Goal: Task Accomplishment & Management: Complete application form

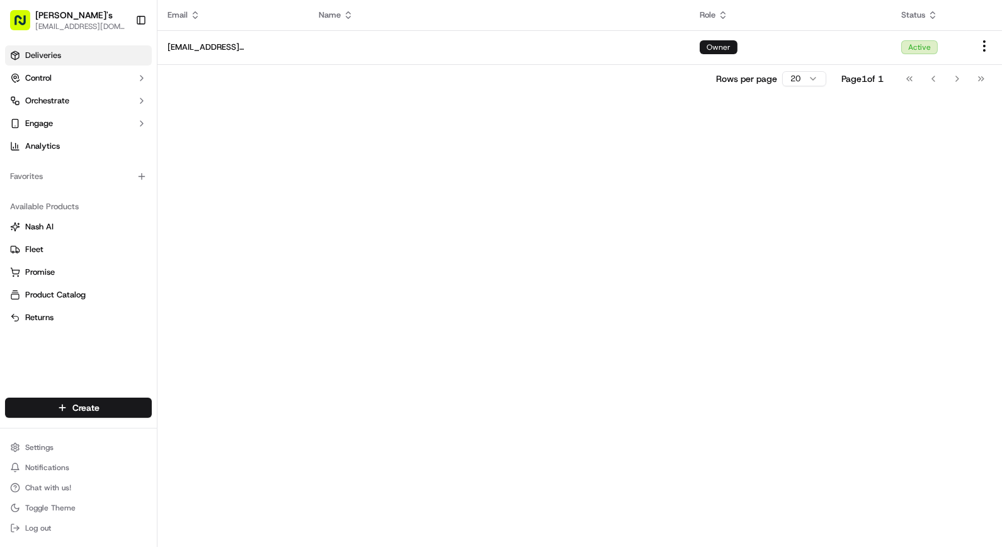
click at [88, 55] on link "Deliveries" at bounding box center [78, 55] width 147 height 20
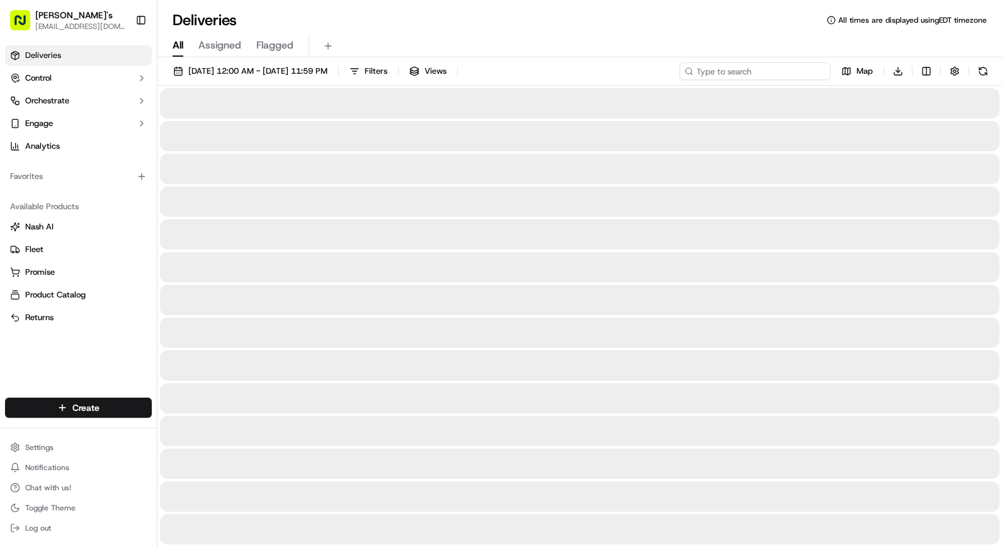
click at [785, 66] on input at bounding box center [755, 71] width 151 height 18
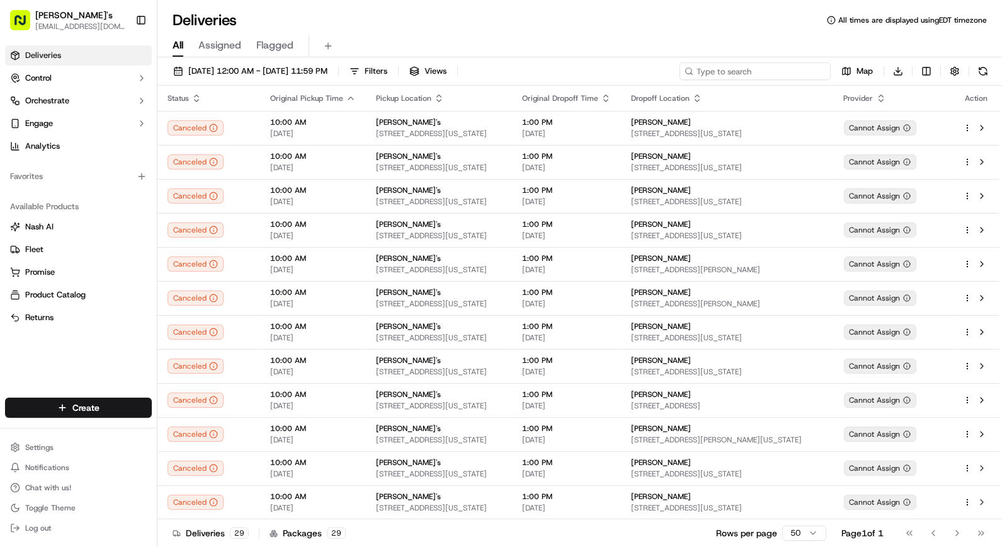
paste input "66876"
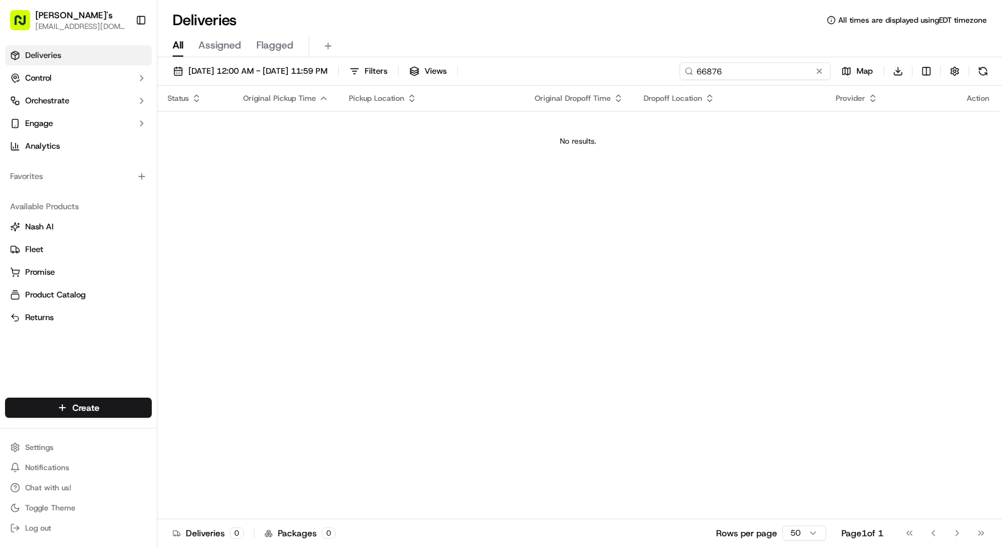
type input "66876"
click at [816, 71] on button at bounding box center [819, 71] width 13 height 13
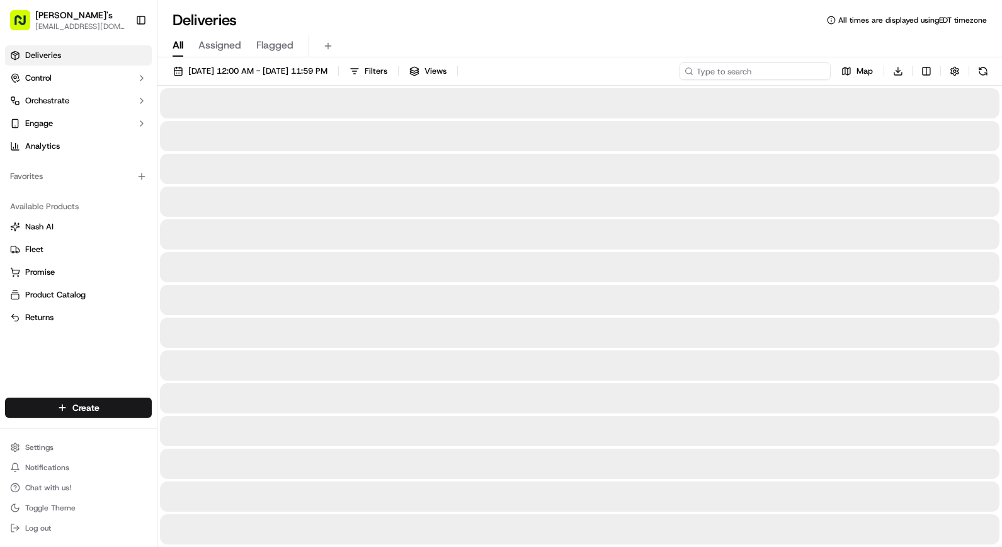
click at [781, 68] on input at bounding box center [755, 71] width 151 height 18
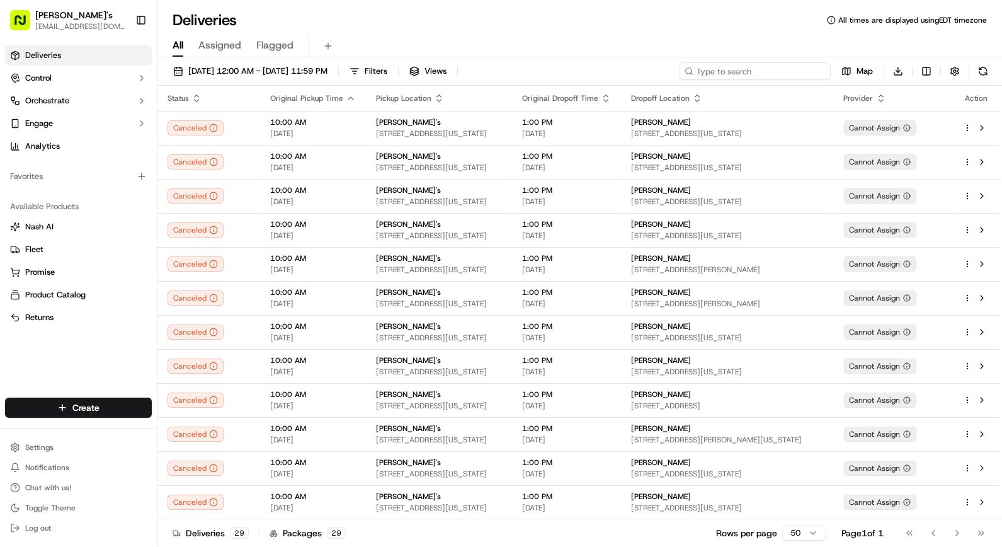
paste input "Haymarket Purchasing"
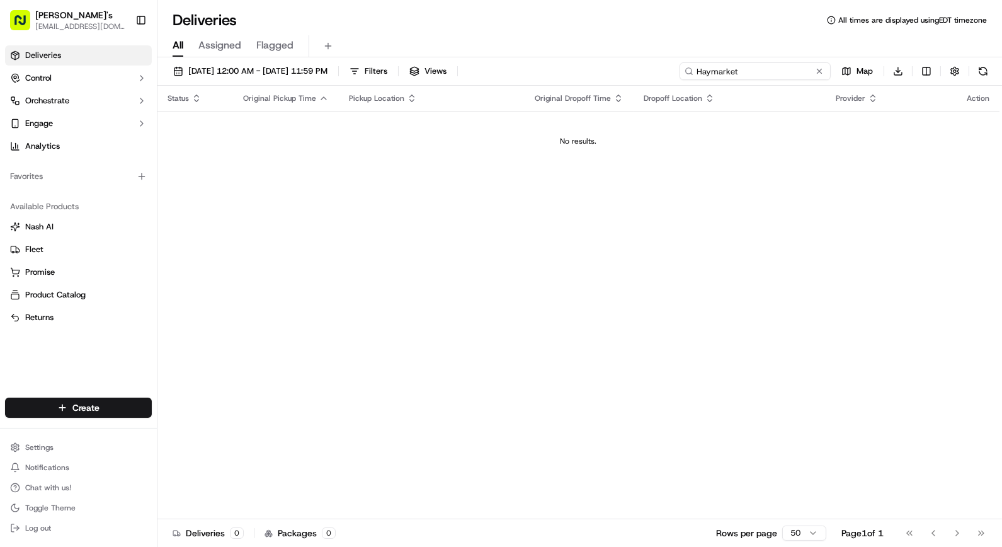
type input "Haymarket"
click at [825, 70] on button at bounding box center [819, 71] width 13 height 13
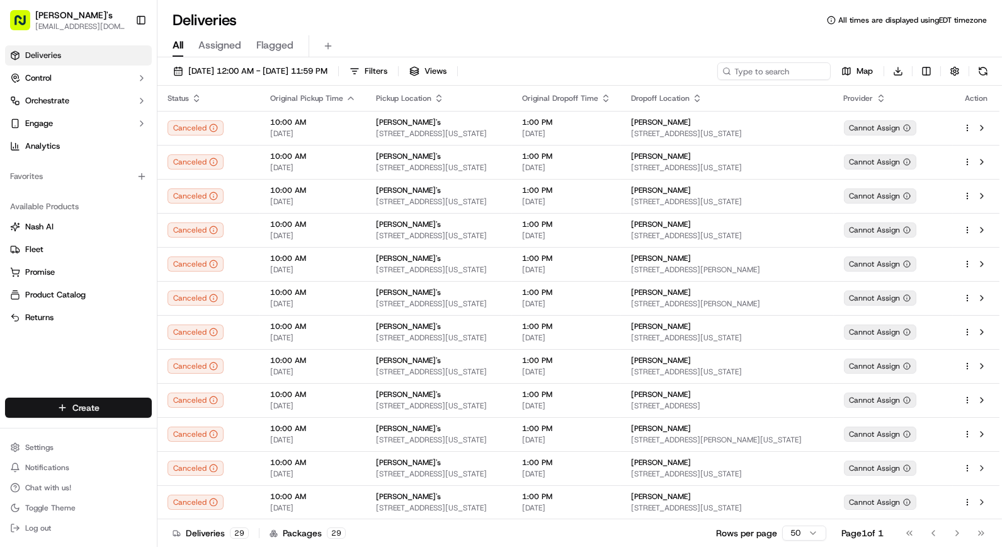
click at [111, 413] on html "[PERSON_NAME]'s [EMAIL_ADDRESS][DOMAIN_NAME] Toggle Sidebar Deliveries Control …" at bounding box center [501, 273] width 1002 height 547
click at [234, 437] on link "Delivery" at bounding box center [227, 431] width 140 height 23
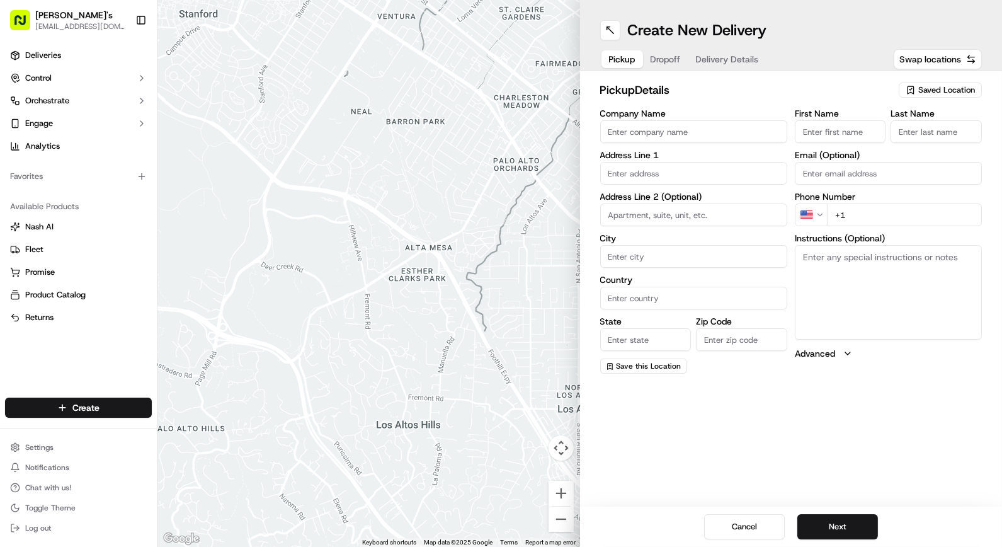
click at [690, 128] on input "Company Name" at bounding box center [693, 131] width 187 height 23
type input "[PERSON_NAME]"
type input "[STREET_ADDRESS][US_STATE]"
type input "Queens"
type input "[GEOGRAPHIC_DATA]"
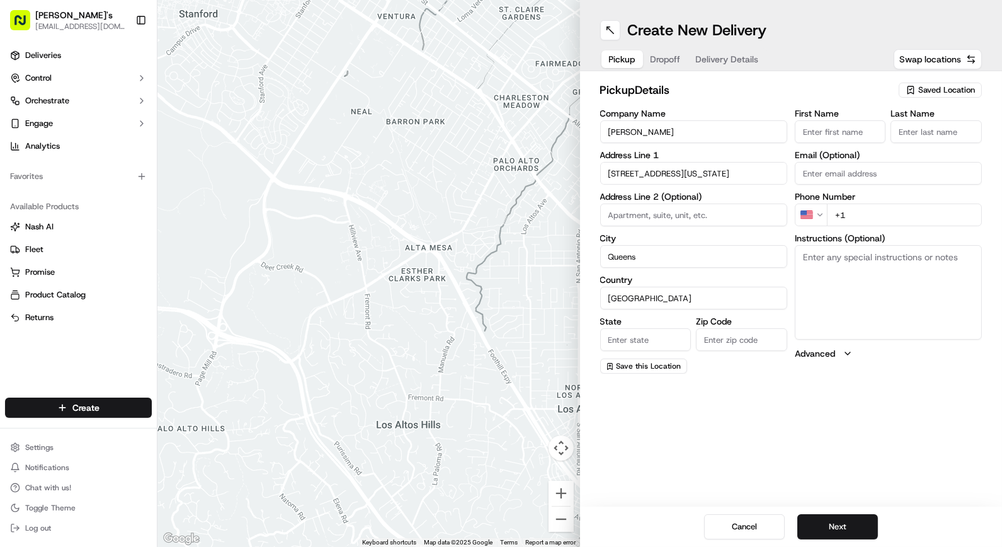
type input "[US_STATE]"
type input "11432"
type input "[PERSON_NAME]"
type input "[EMAIL_ADDRESS][DOMAIN_NAME]"
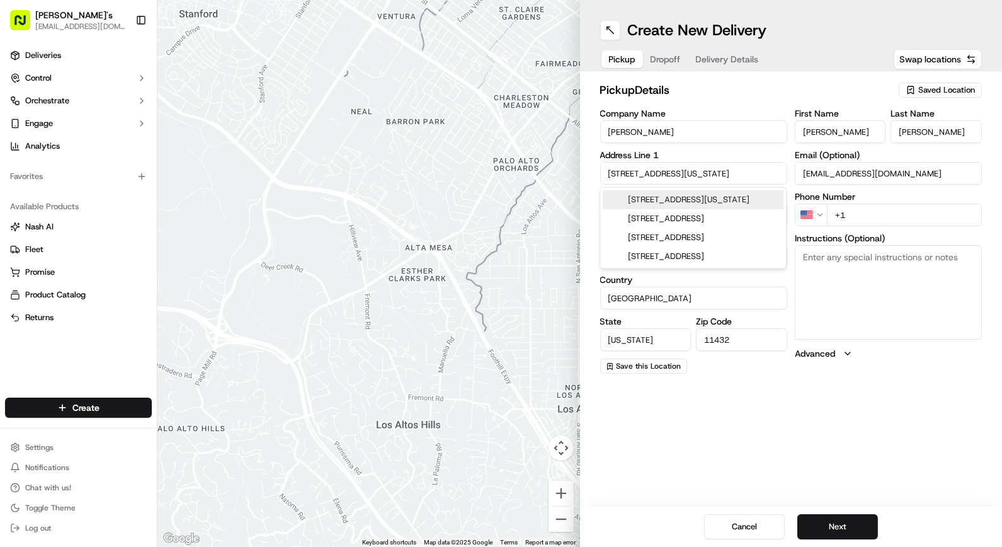
click at [685, 198] on div "[STREET_ADDRESS][US_STATE]" at bounding box center [693, 199] width 181 height 19
type input "[STREET_ADDRESS][US_STATE]"
type input "[US_STATE]"
type input "NY"
type input "10016"
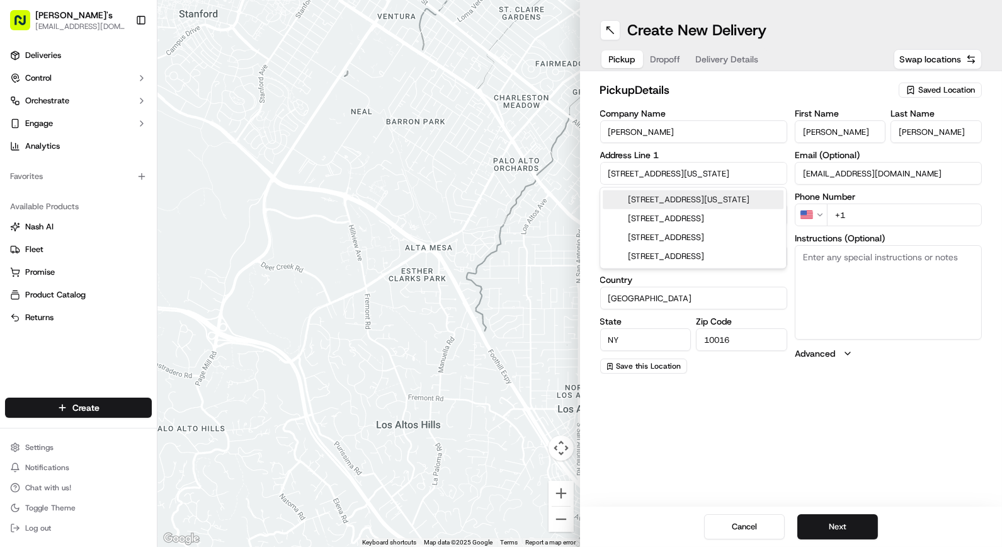
type input "[STREET_ADDRESS]"
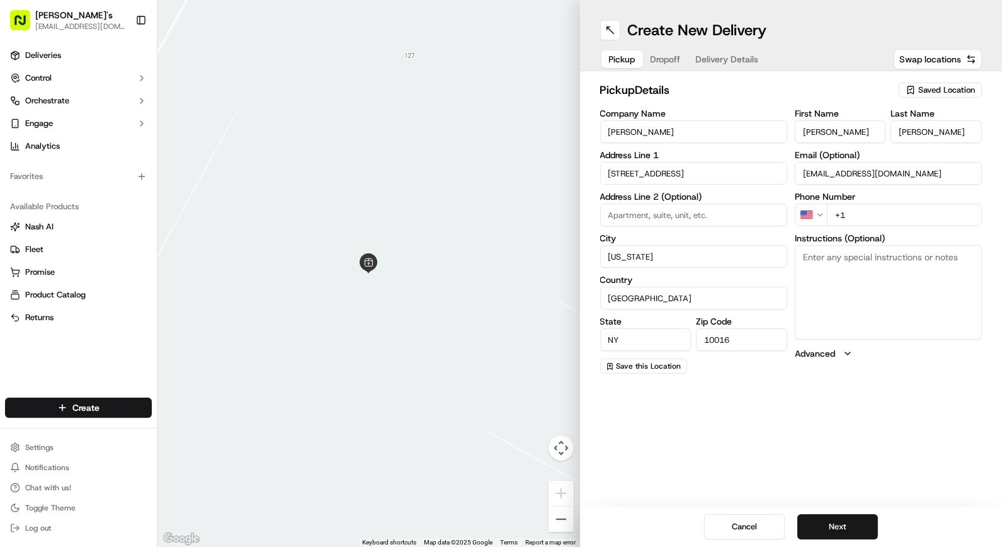
click at [880, 206] on input "+1" at bounding box center [904, 214] width 155 height 23
type input "[PHONE_NUMBER]"
click at [851, 525] on button "Next" at bounding box center [837, 526] width 81 height 25
click at [712, 127] on input "Company Name" at bounding box center [693, 131] width 187 height 23
type input "g"
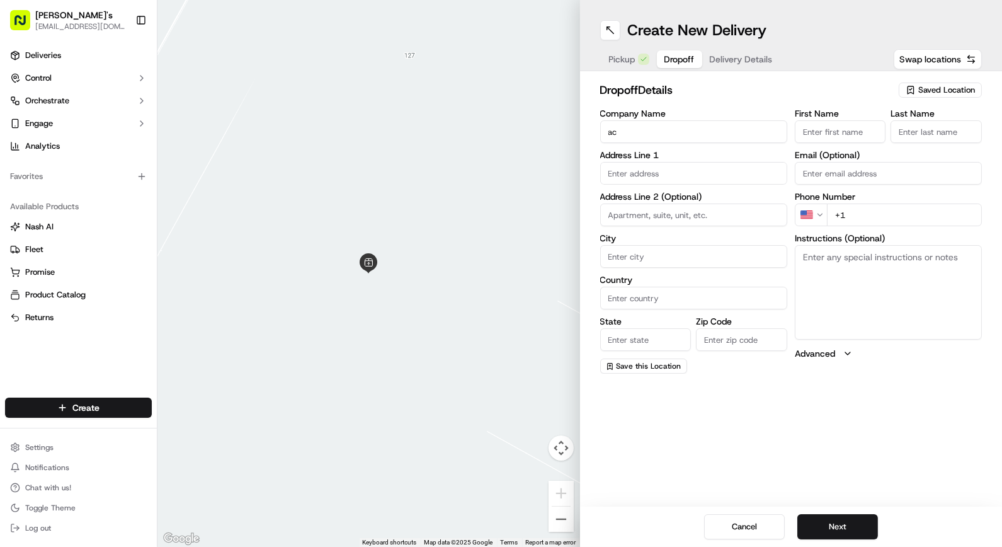
type input "a"
type input "[PERSON_NAME] market"
click at [664, 173] on input "text" at bounding box center [693, 173] width 187 height 23
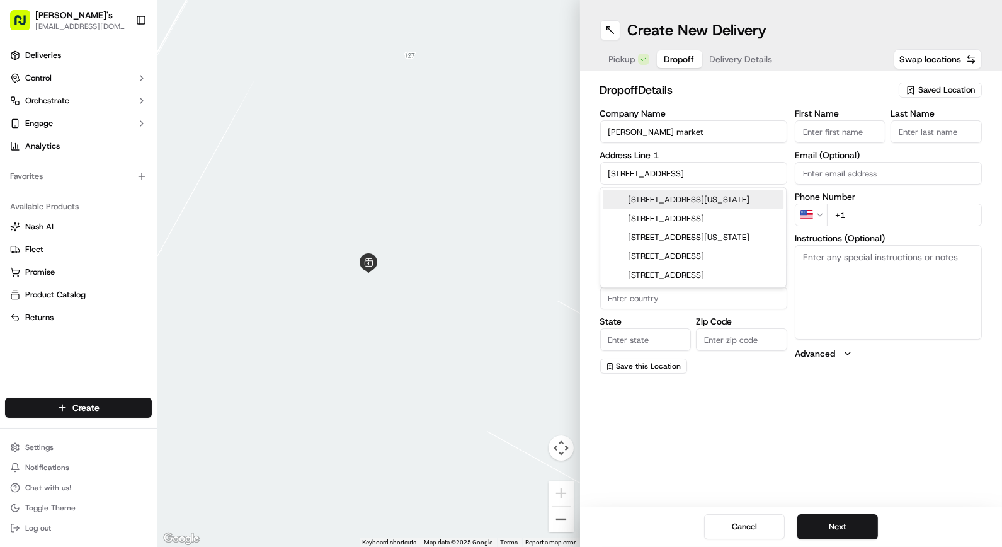
click at [726, 192] on div "[STREET_ADDRESS][US_STATE]" at bounding box center [693, 199] width 181 height 19
type input "[STREET_ADDRESS][US_STATE]"
type input "[US_STATE]"
type input "[GEOGRAPHIC_DATA]"
type input "NY"
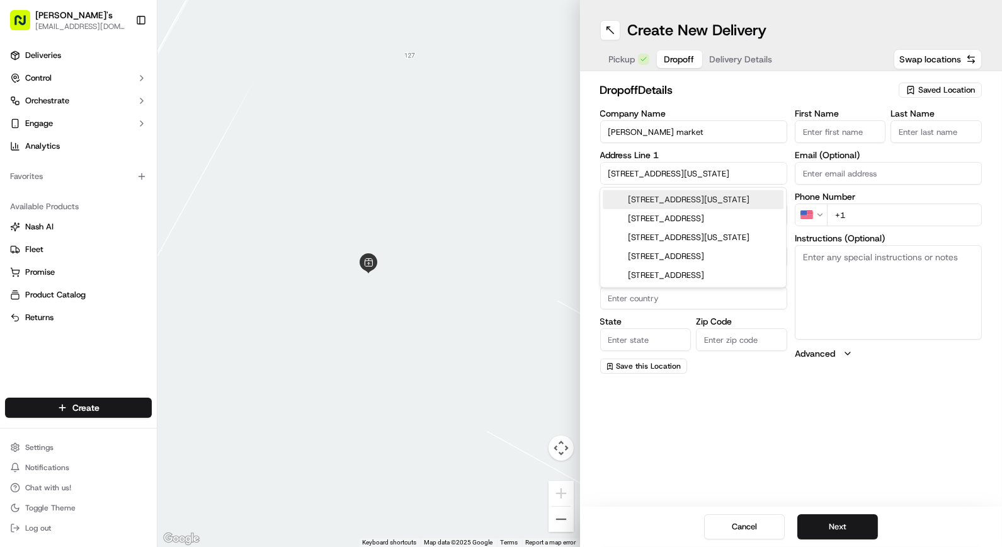
type input "10001"
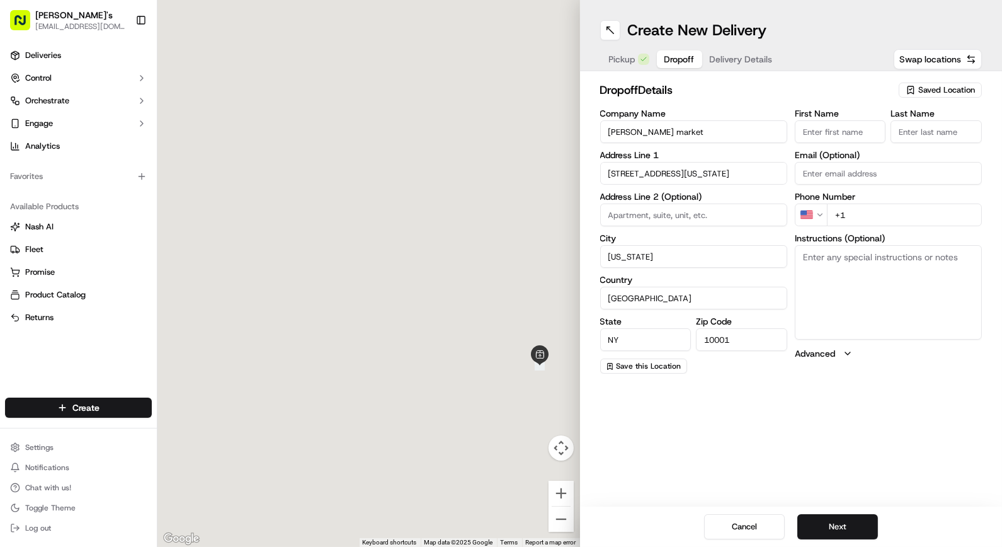
type input "[STREET_ADDRESS]"
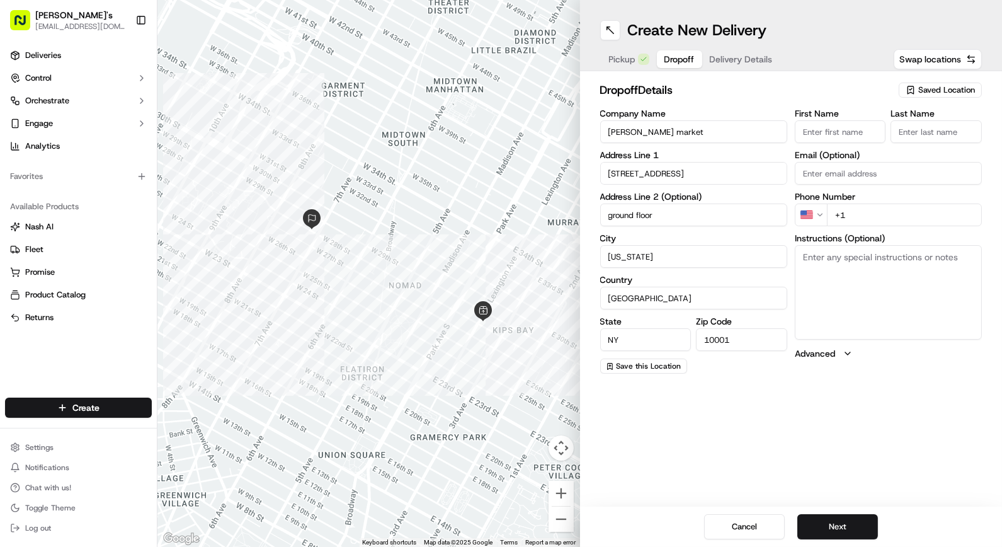
type input "ground floor"
click at [884, 219] on input "+1" at bounding box center [904, 214] width 155 height 23
type input "[PHONE_NUMBER]"
click at [844, 524] on button "Next" at bounding box center [837, 526] width 81 height 25
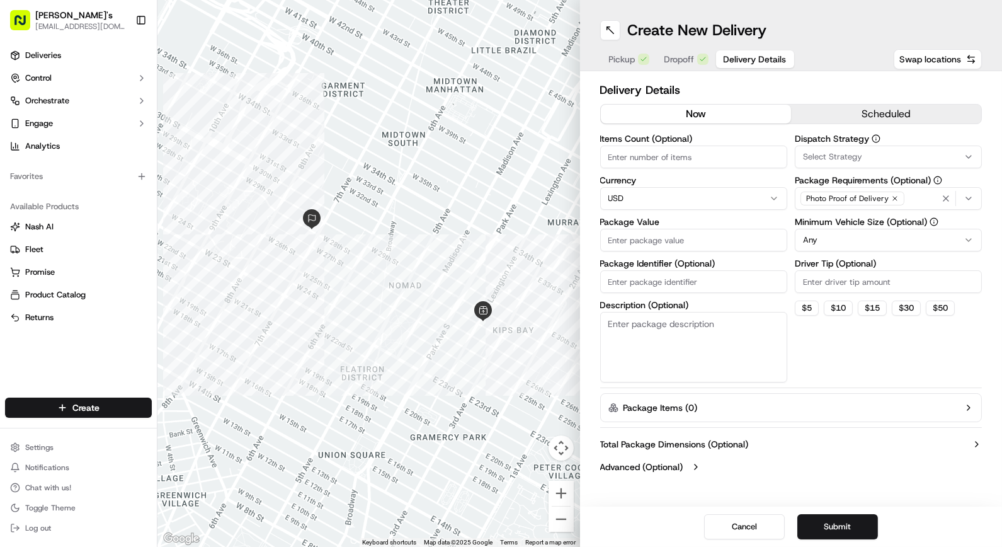
click at [690, 151] on input "Items Count (Optional)" at bounding box center [693, 156] width 187 height 23
click at [701, 152] on input "Items Count (Optional)" at bounding box center [693, 156] width 187 height 23
type input "4"
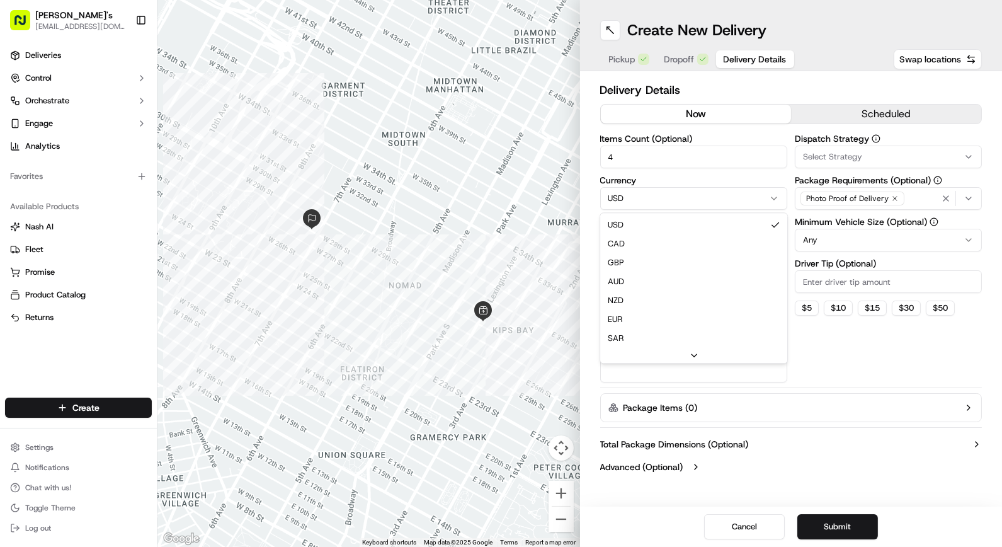
click at [753, 198] on html "[PERSON_NAME]'s [EMAIL_ADDRESS][DOMAIN_NAME] Toggle Sidebar Deliveries Control …" at bounding box center [501, 273] width 1002 height 547
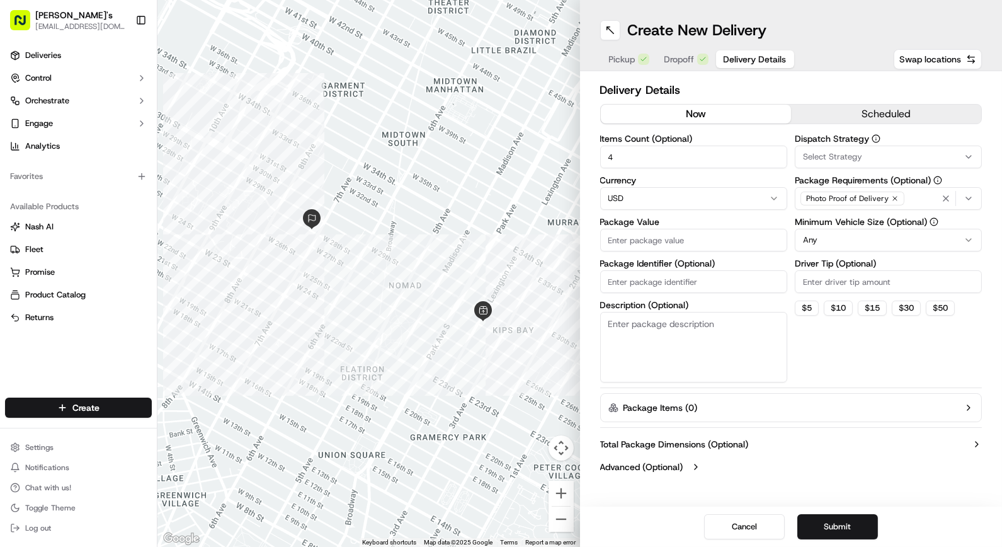
click at [710, 234] on input "Package Value" at bounding box center [693, 240] width 187 height 23
type input "128"
click at [702, 282] on input "Package Identifier (Optional)" at bounding box center [693, 281] width 187 height 23
click at [622, 344] on textarea "Description (Optional)" at bounding box center [693, 347] width 187 height 71
click at [668, 277] on input "Package Identifier (Optional)" at bounding box center [693, 281] width 187 height 23
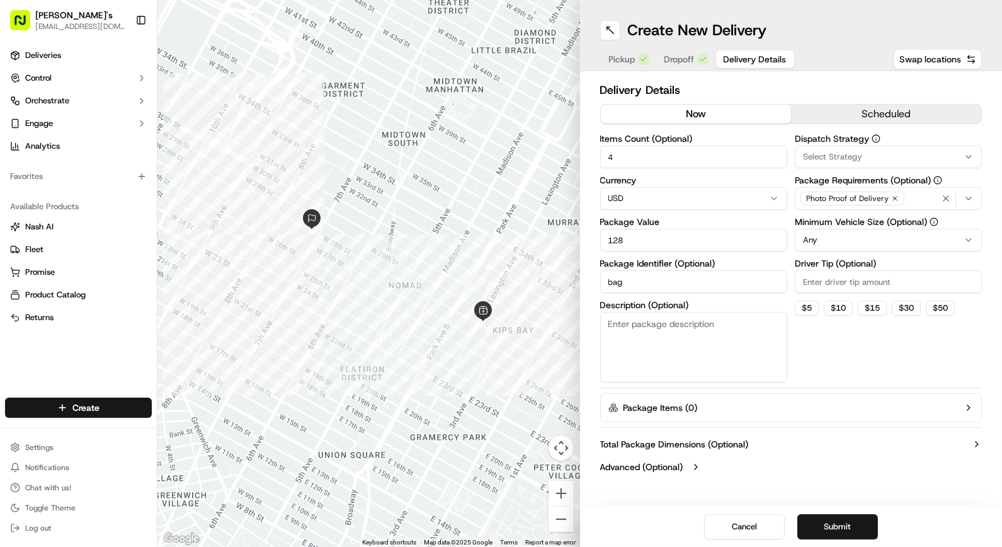
type input "bag"
click at [716, 332] on textarea "Description (Optional)" at bounding box center [693, 347] width 187 height 71
type textarea "g"
type textarea "grocery"
click at [801, 309] on button "$ 5" at bounding box center [807, 307] width 24 height 15
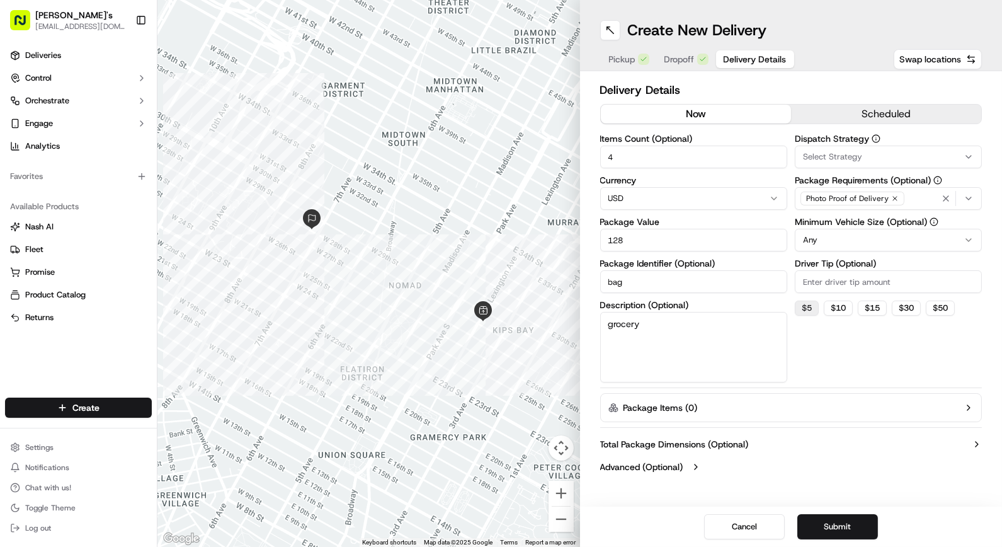
type input "5"
click at [738, 106] on button "now" at bounding box center [696, 114] width 190 height 19
click at [854, 517] on button "Submit" at bounding box center [837, 526] width 81 height 25
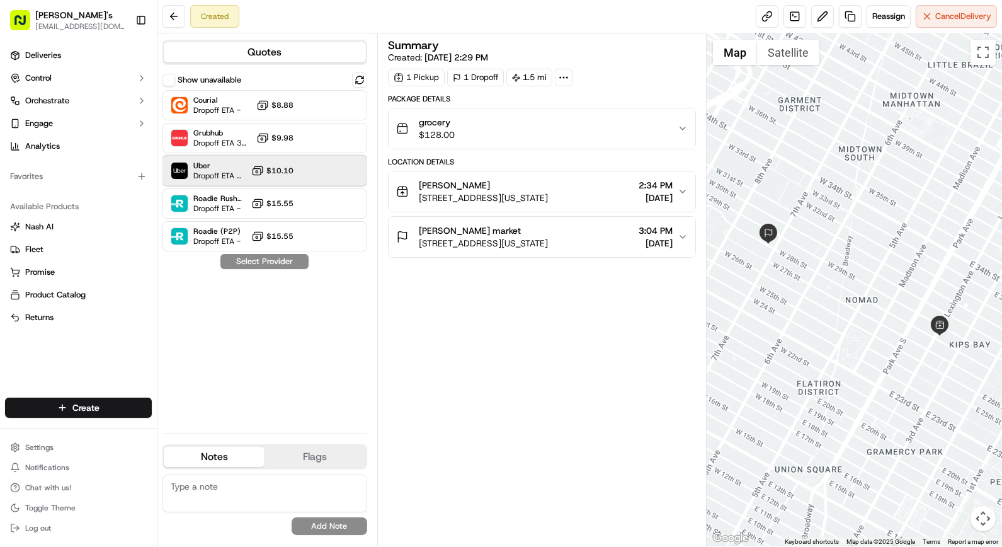
click at [329, 171] on div at bounding box center [328, 170] width 15 height 15
click at [274, 261] on button "Assign Provider" at bounding box center [264, 261] width 89 height 15
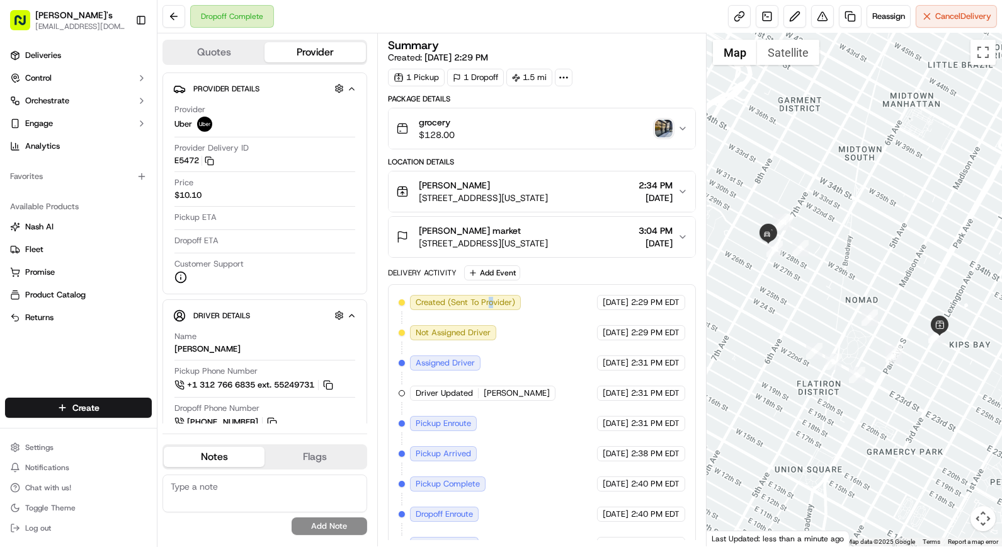
click at [490, 286] on div "Created (Sent To Provider) Uber [DATE] 2:29 PM EDT Not Assigned Driver Uber [DA…" at bounding box center [542, 438] width 308 height 309
